Goal: Task Accomplishment & Management: Complete application form

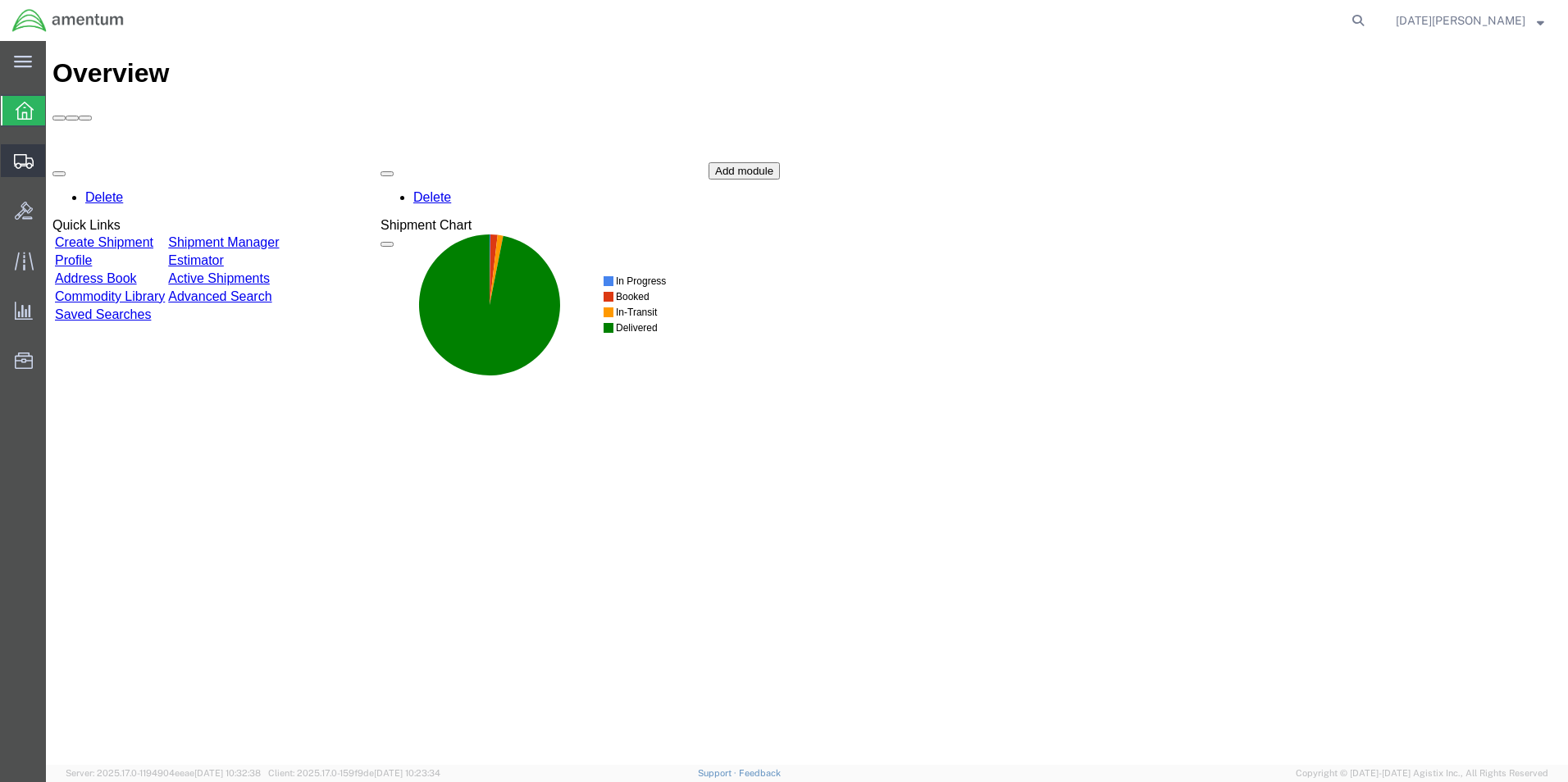
click at [0, 0] on span "Create from Template" at bounding box center [0, 0] width 0 height 0
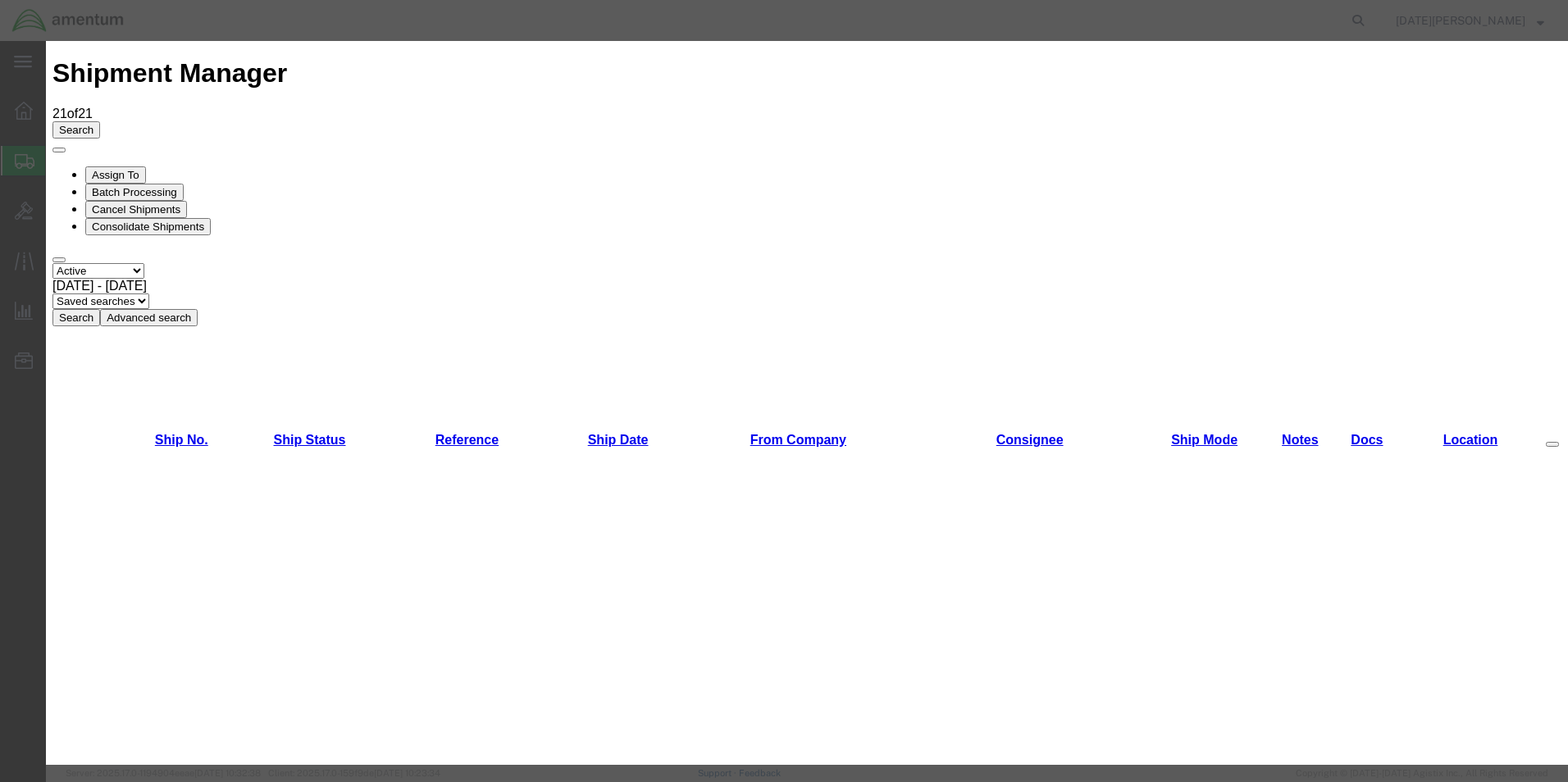
scroll to position [656, 0]
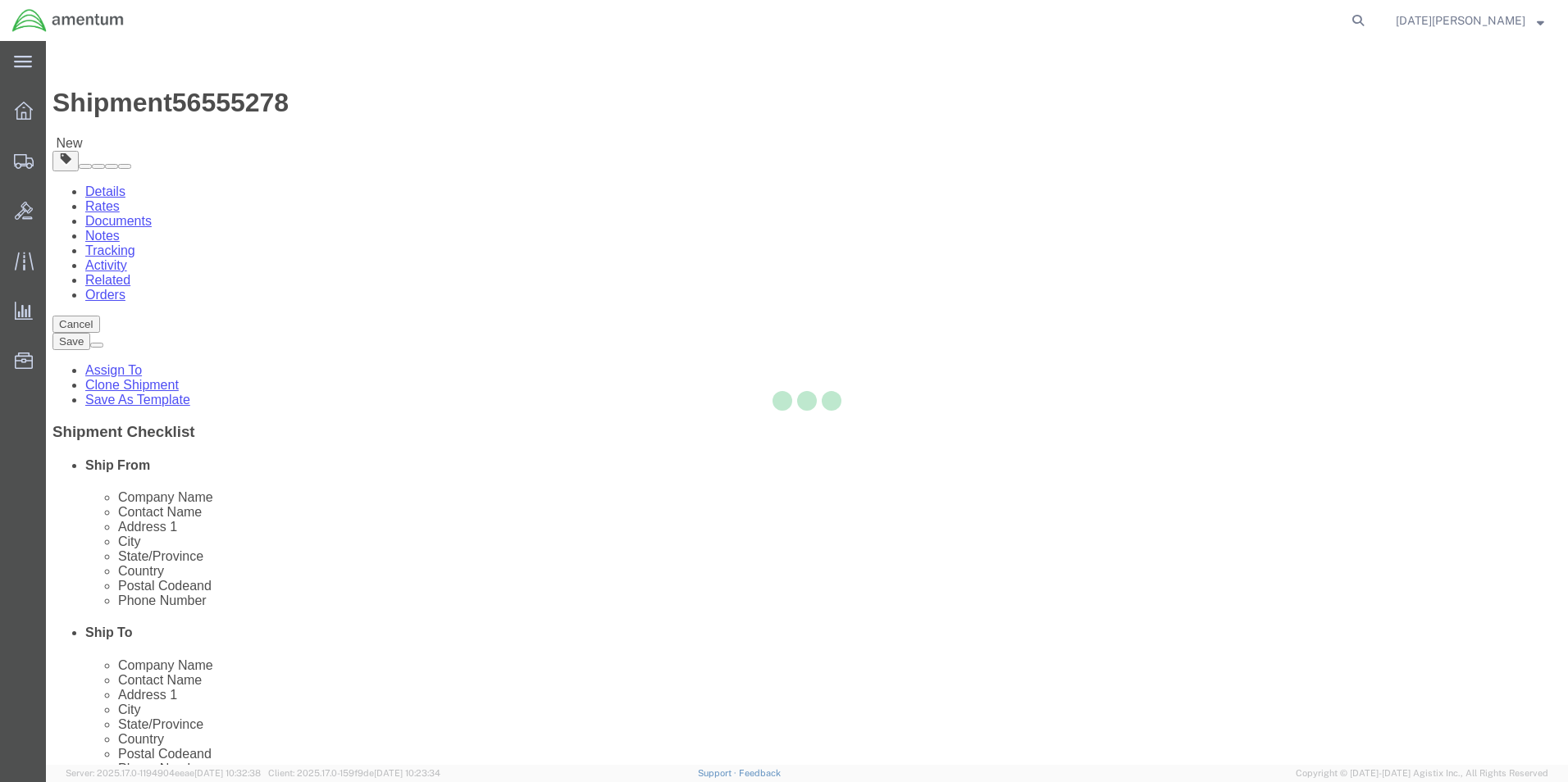
select select "49939"
select select "49930"
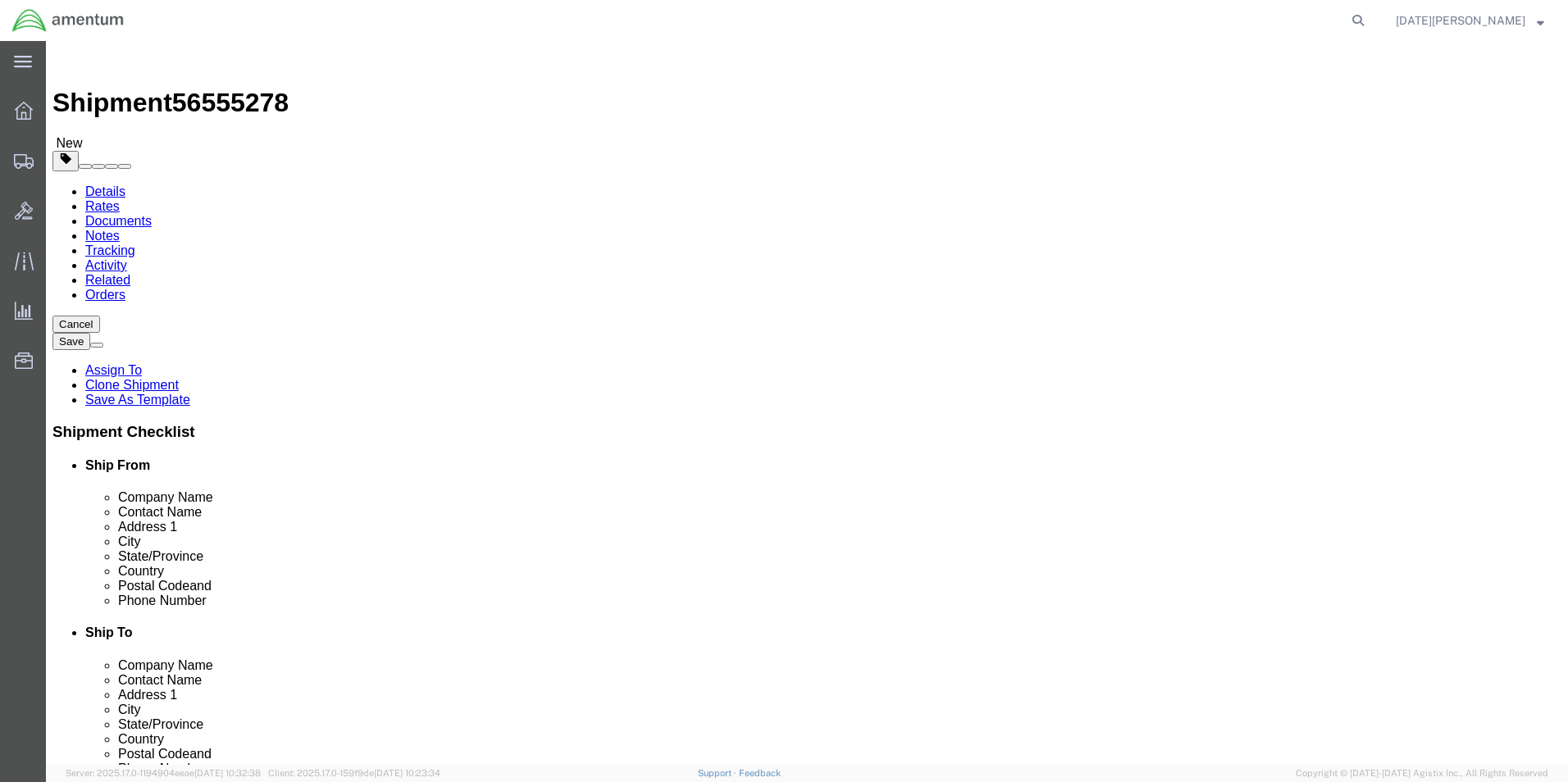
click div "Ship To Location Location [GEOGRAPHIC_DATA], [GEOGRAPHIC_DATA] My Profile Locat…"
drag, startPoint x: 904, startPoint y: 337, endPoint x: 785, endPoint y: 359, distance: 121.0
click div "Location [GEOGRAPHIC_DATA], [GEOGRAPHIC_DATA] My Profile Location [PHONE_NUMBER…"
type input "Supply Department"
click div "Ship From Location Location [GEOGRAPHIC_DATA], [GEOGRAPHIC_DATA] My Profile Loc…"
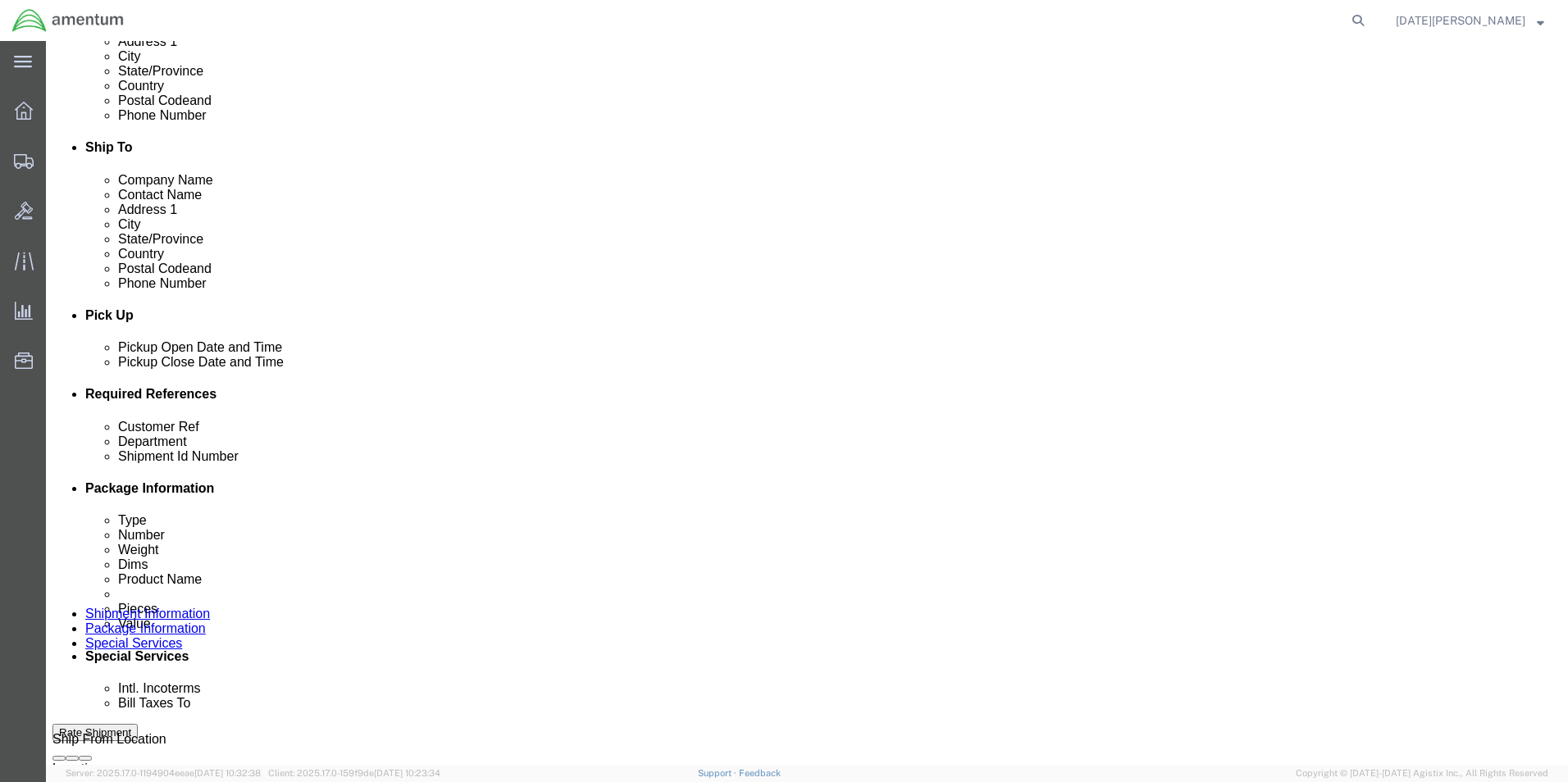
scroll to position [492, 0]
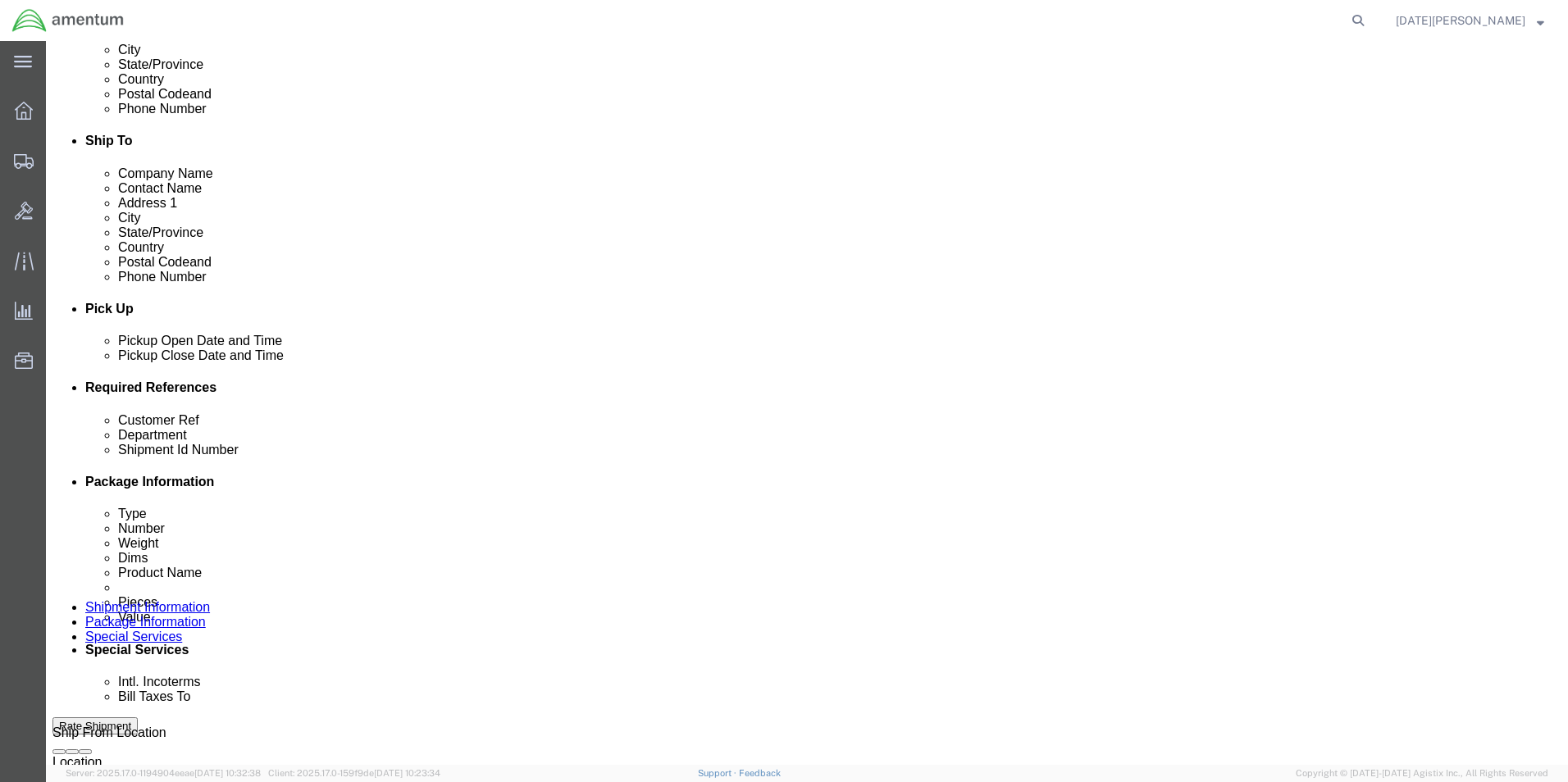
click input "text"
paste input "[PHONE_NUMBER]"
type input "1"
type input "USAGE# 325773 / 325790"
type input "CBP"
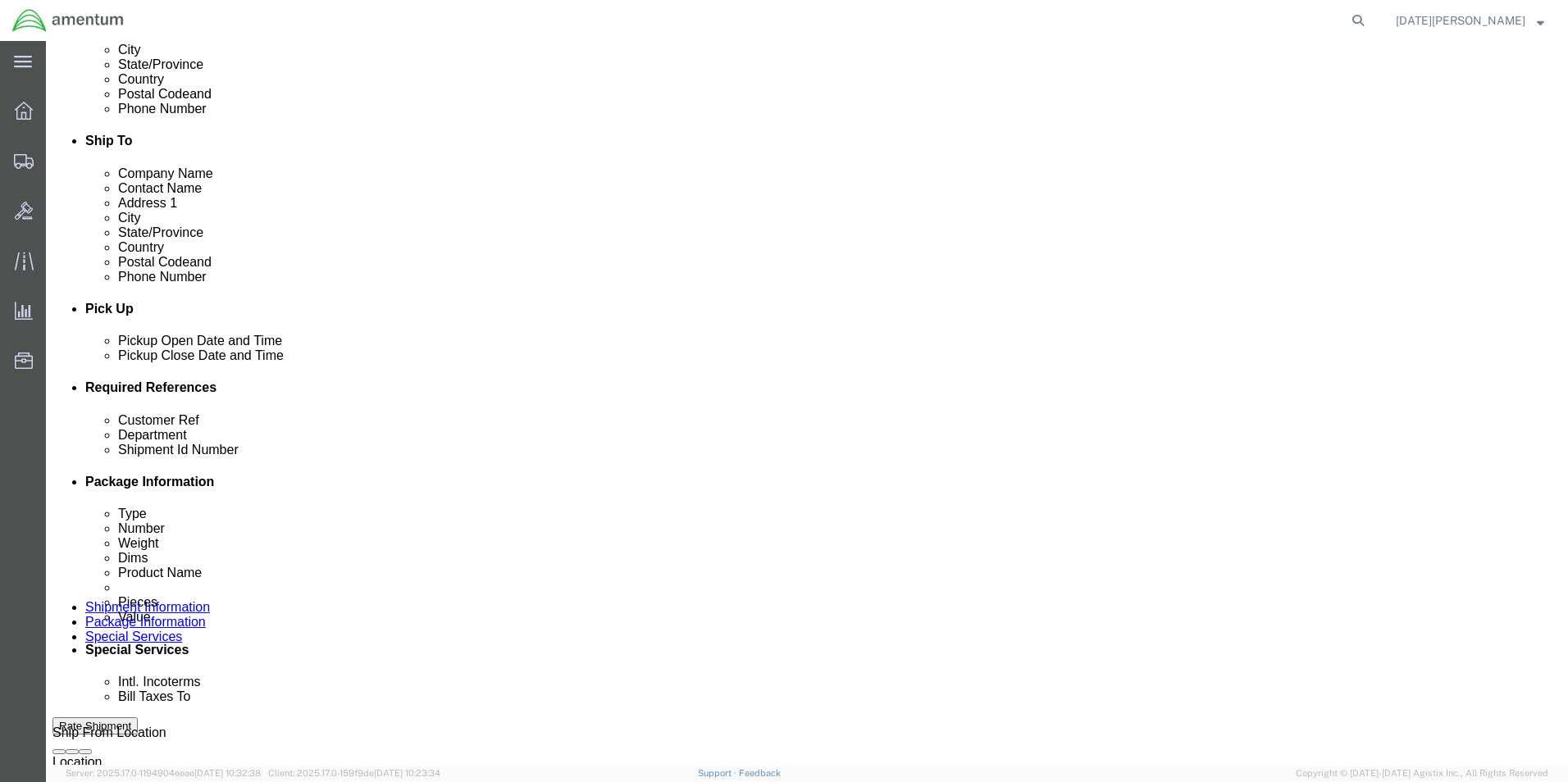
paste input "USAGE# 325773 / 325790"
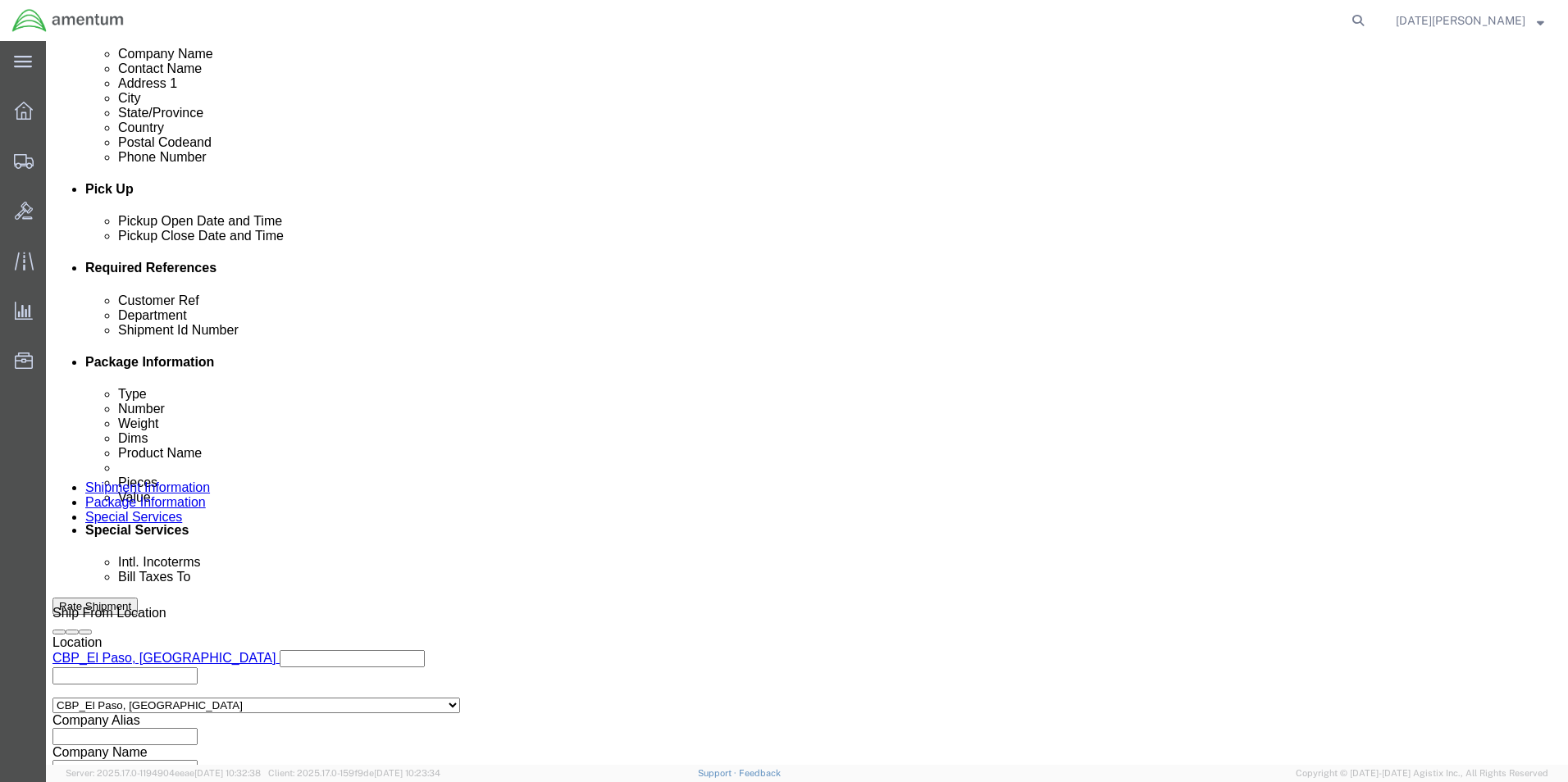
scroll to position [683, 0]
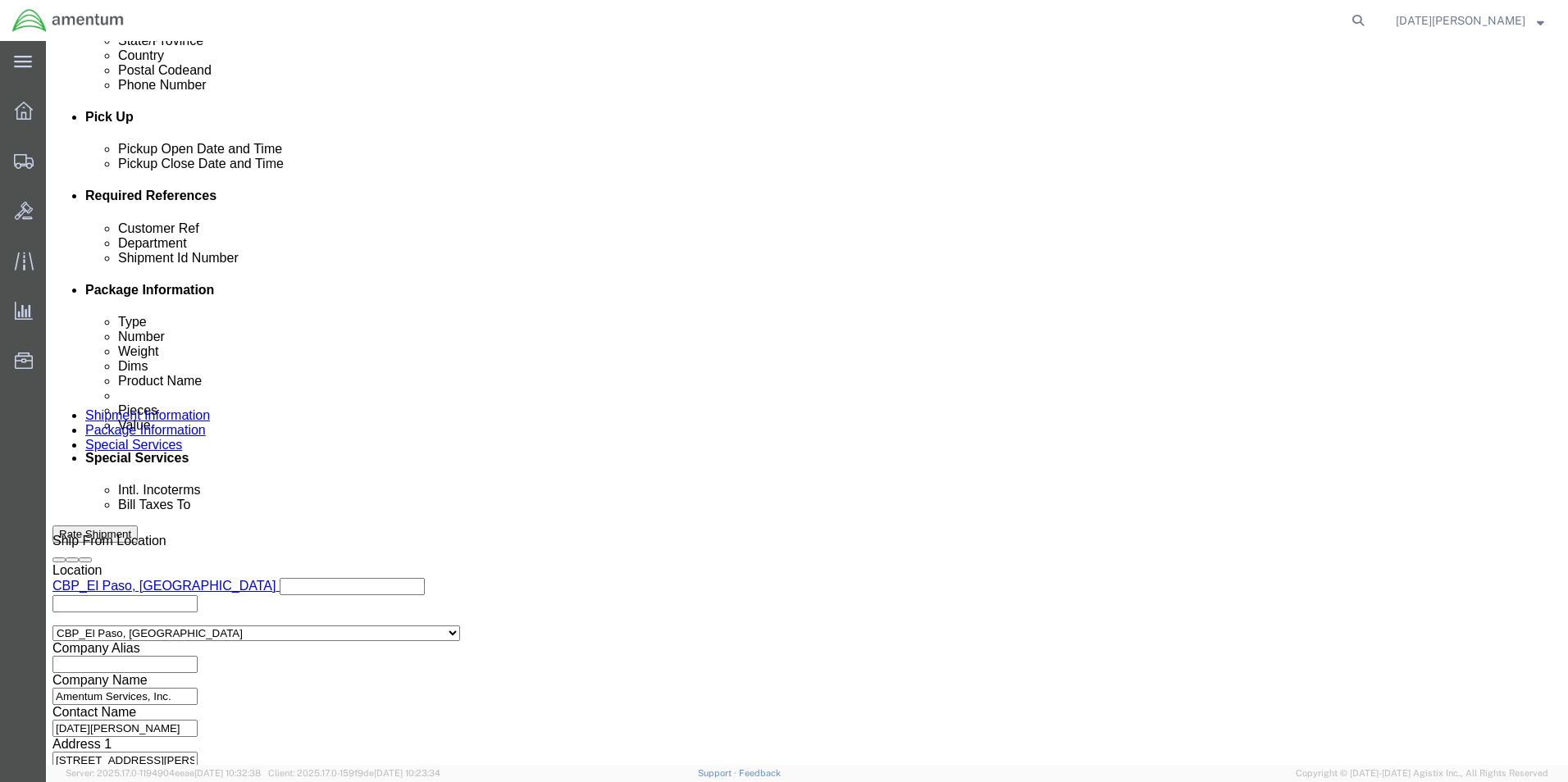
type input "USAGE# 325773 / 325790"
click button "Continue"
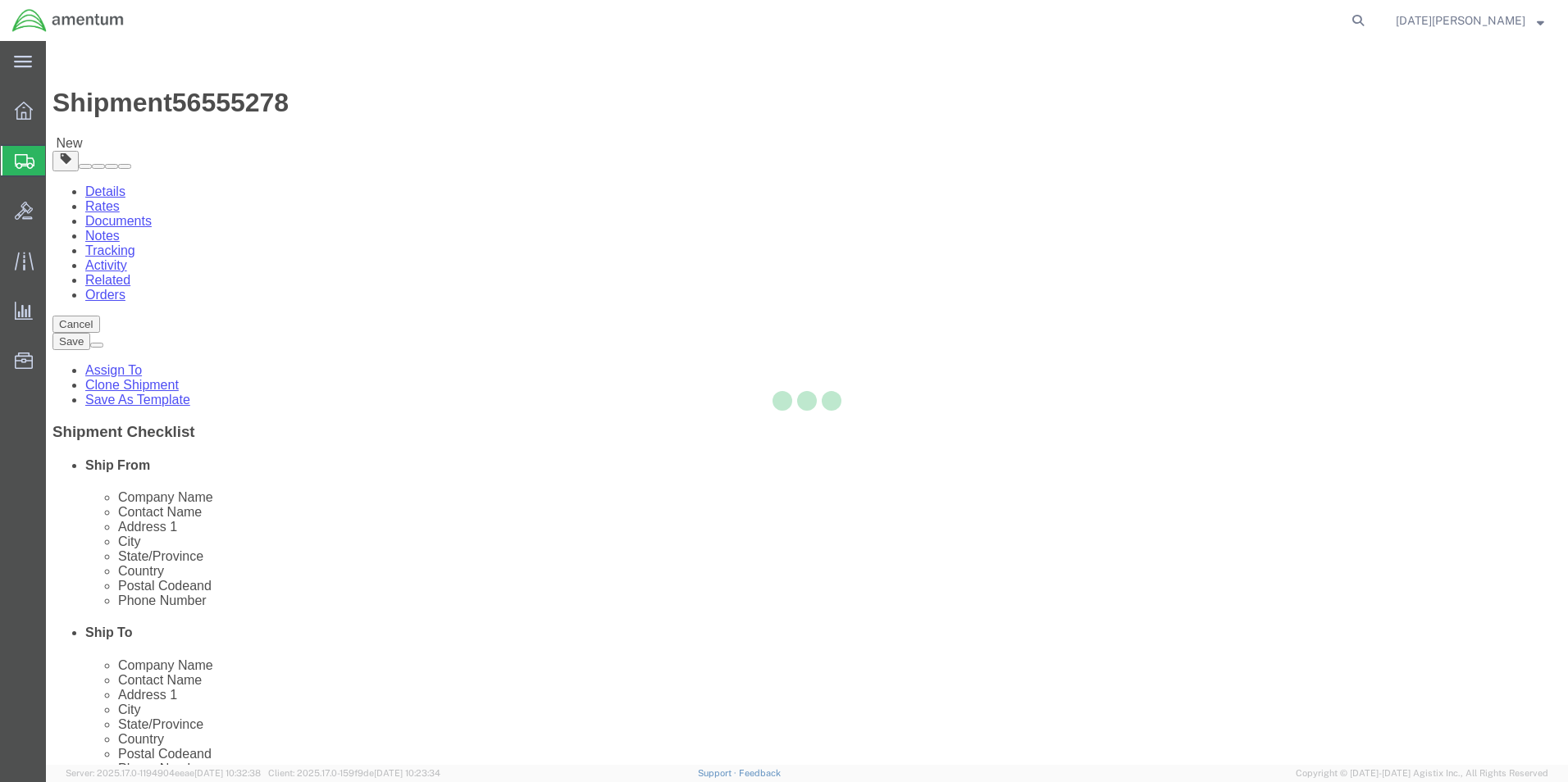
select select "YRPK"
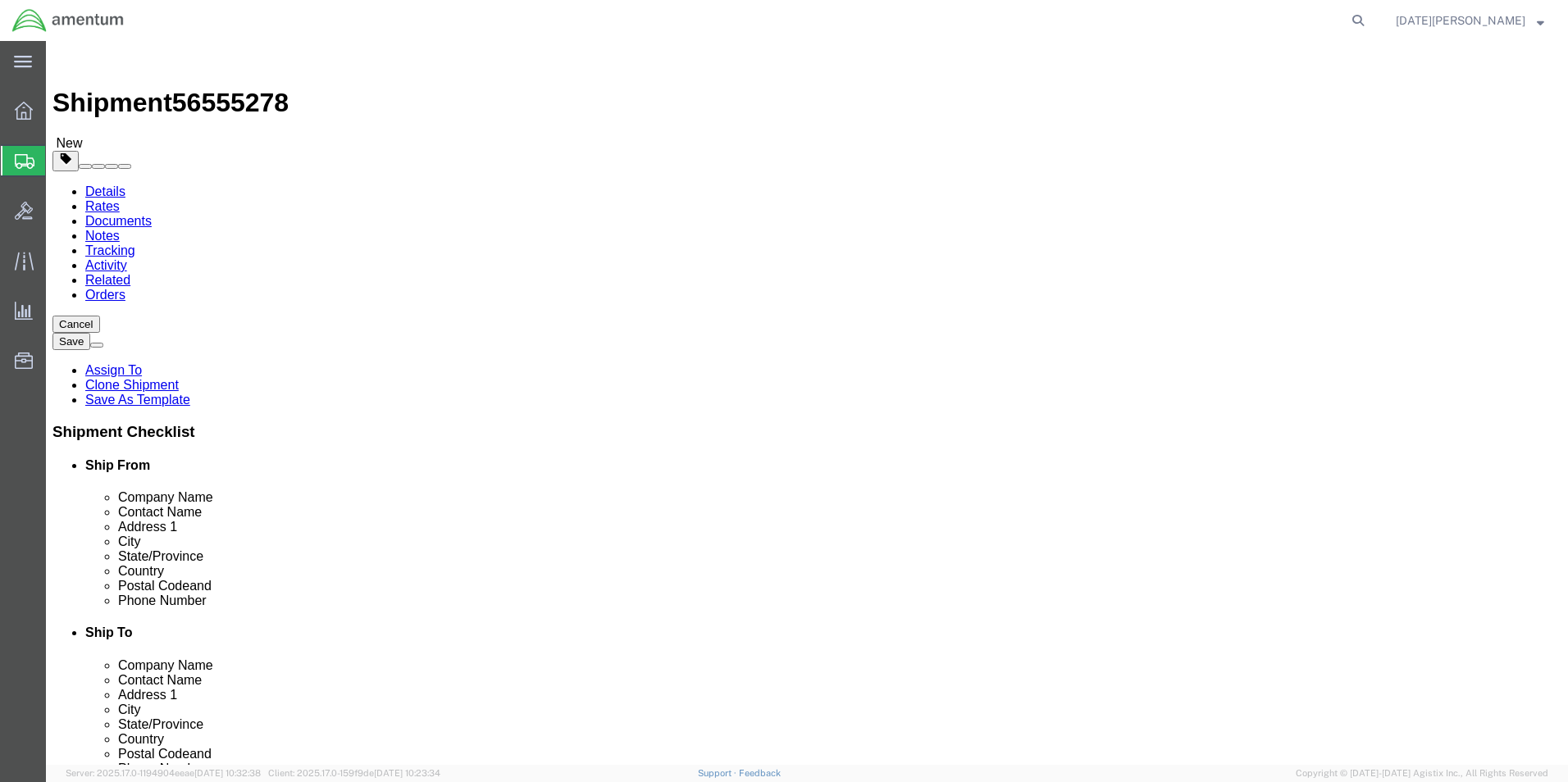
click input "text"
type input "20"
type input "6"
drag, startPoint x: 271, startPoint y: 381, endPoint x: 219, endPoint y: 395, distance: 53.9
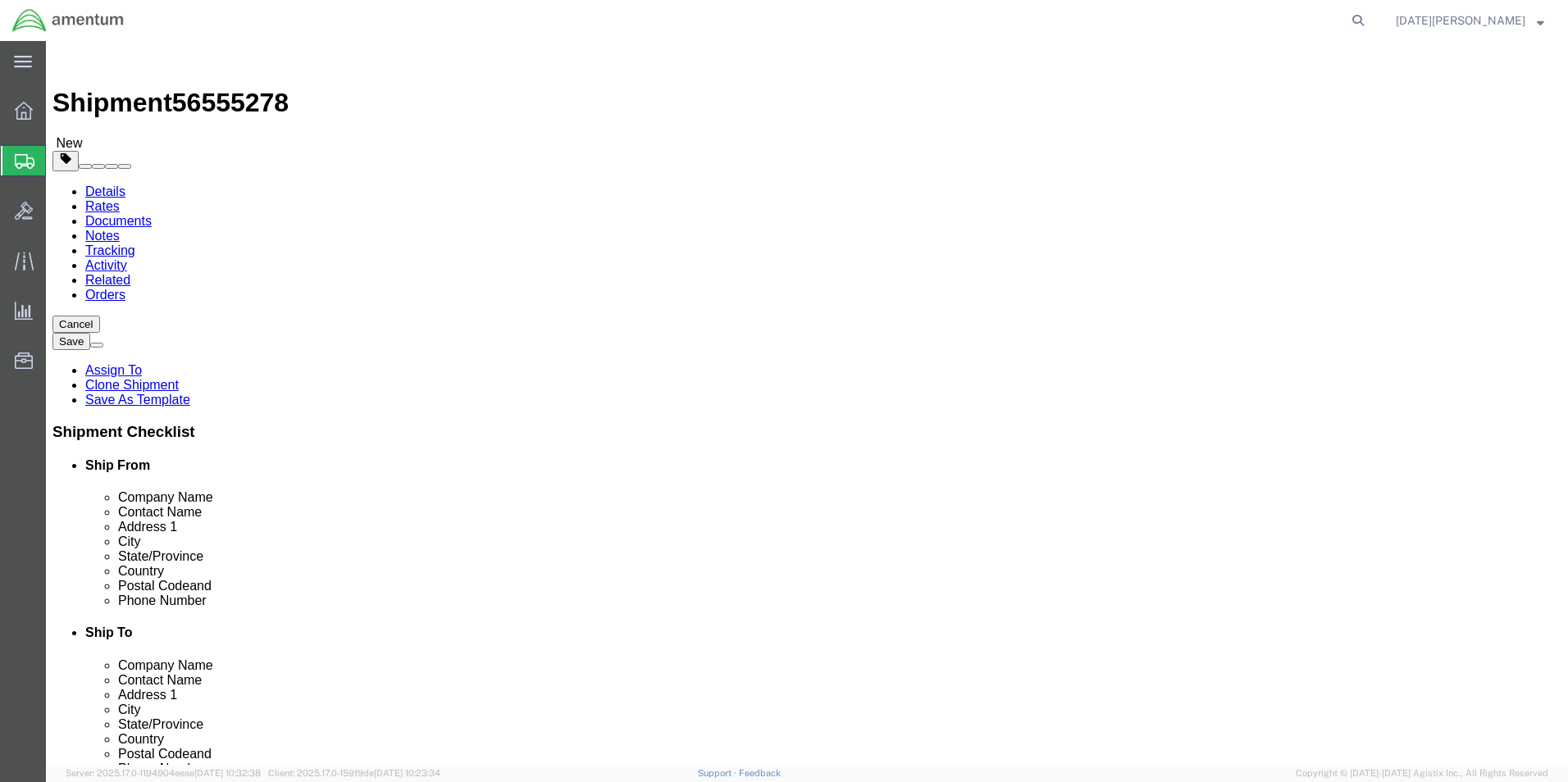
click div "Package Type Select Bale(s) Basket(s) Bolt(s) Bottle(s) Buckets Bulk Bundle(s) …"
type input "3.85"
click span
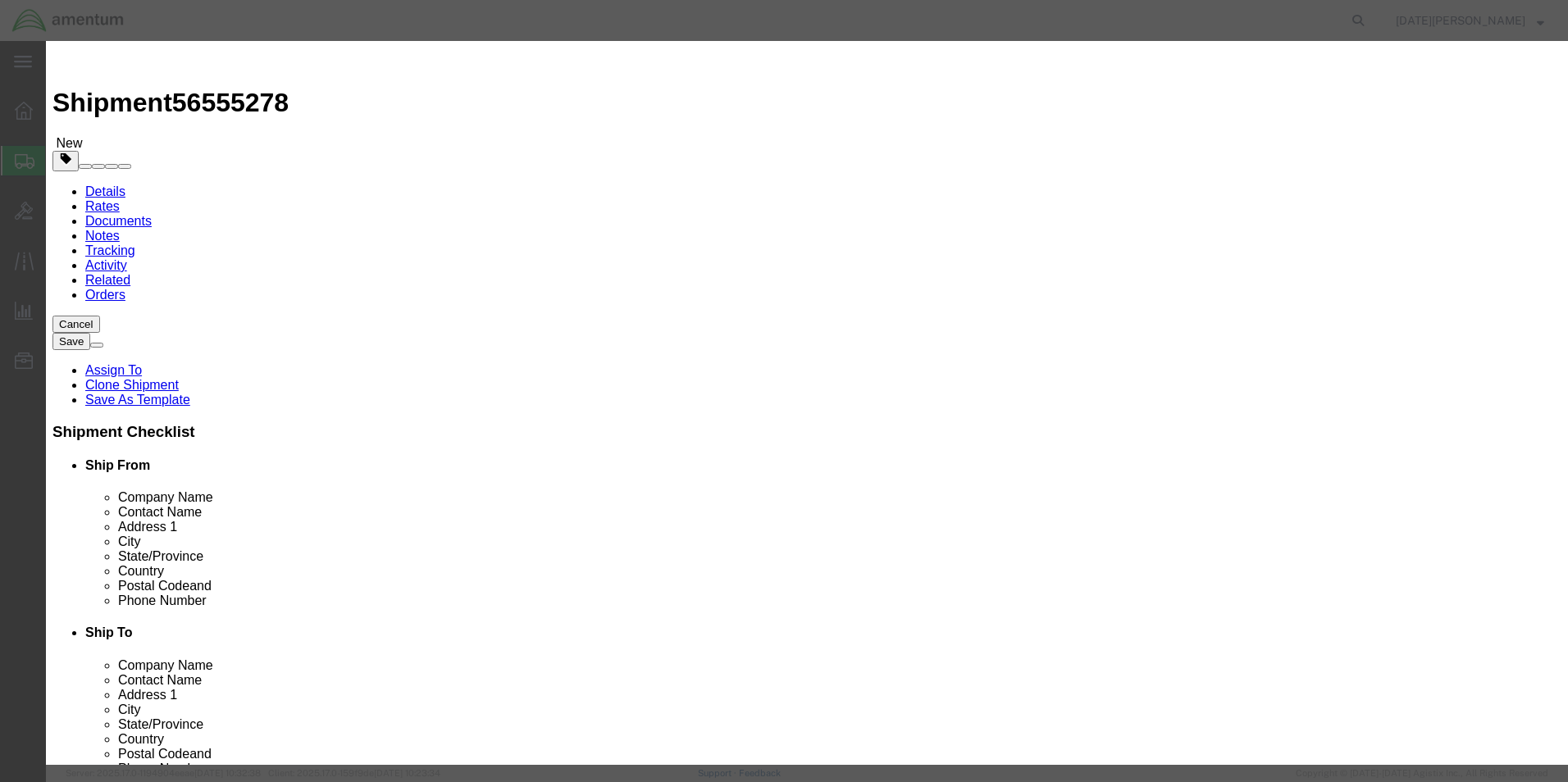
click input "text"
type input "A/C PARTS"
select select "US"
drag, startPoint x: 510, startPoint y: 157, endPoint x: 496, endPoint y: 161, distance: 14.6
drag, startPoint x: 501, startPoint y: 157, endPoint x: 468, endPoint y: 165, distance: 34.0
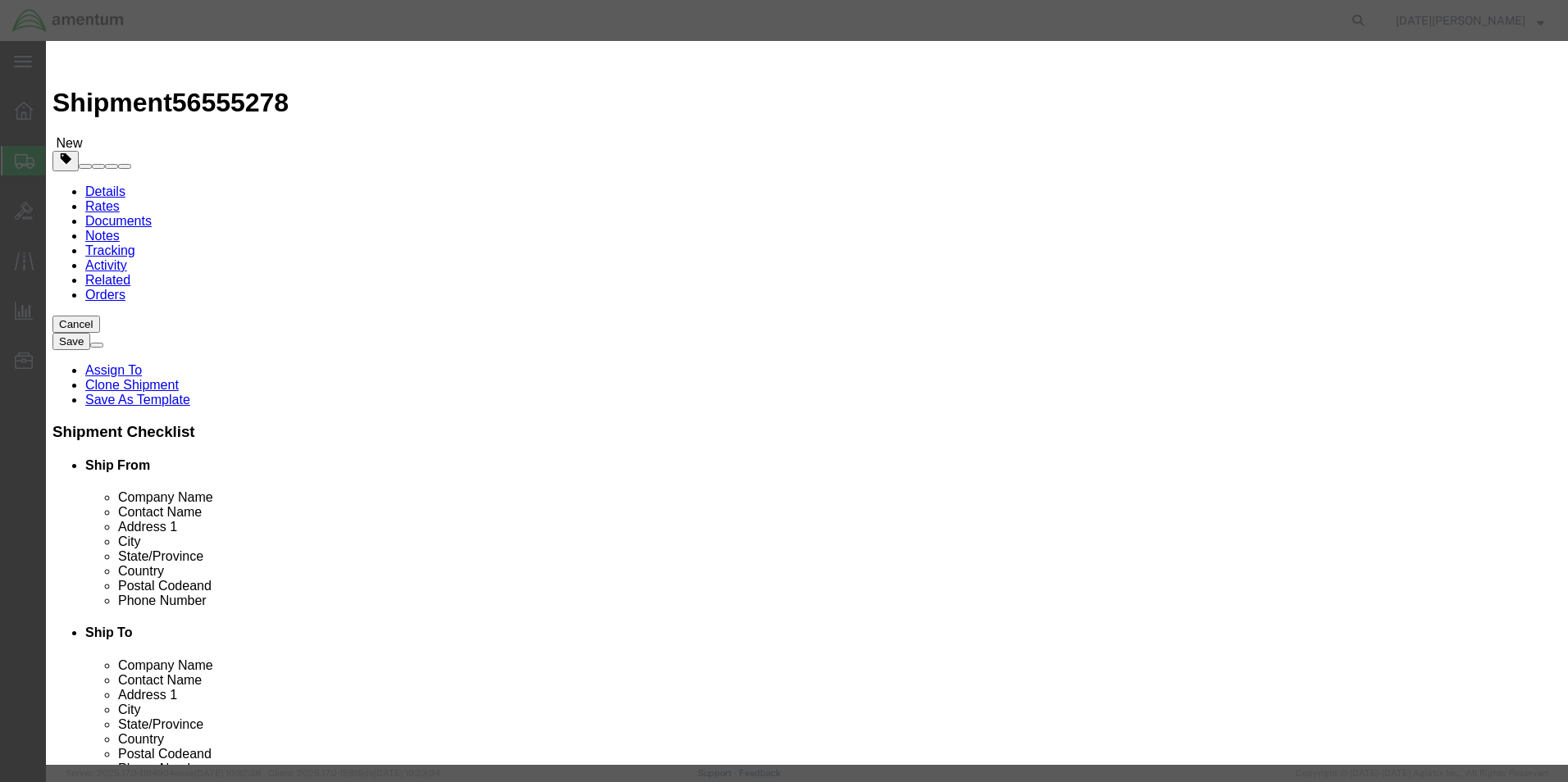
click div "0"
type input "2"
type input "350.00"
click button "Save & Close"
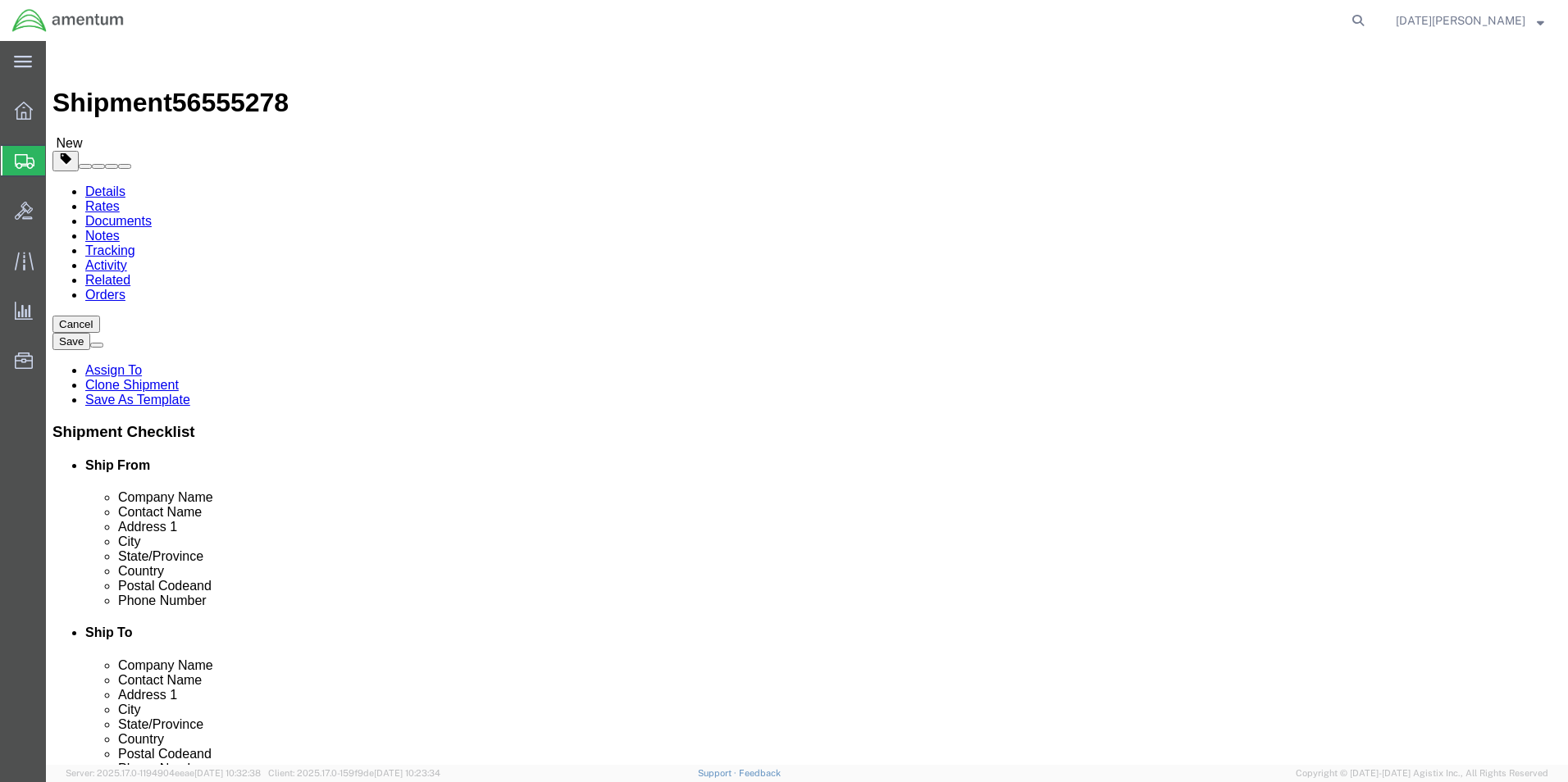
click button "Rate Shipment"
